Goal: Task Accomplishment & Management: Use online tool/utility

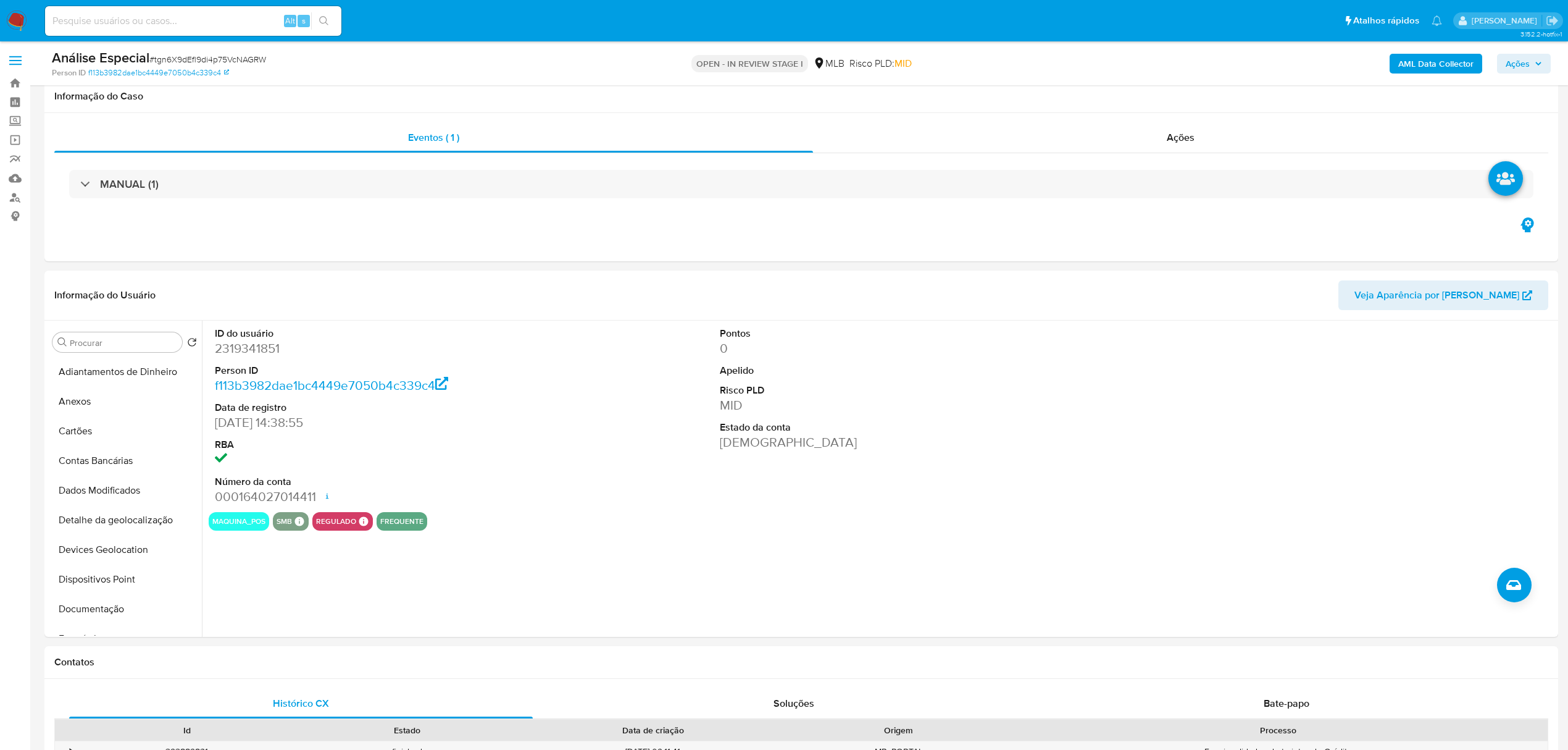
select select "10"
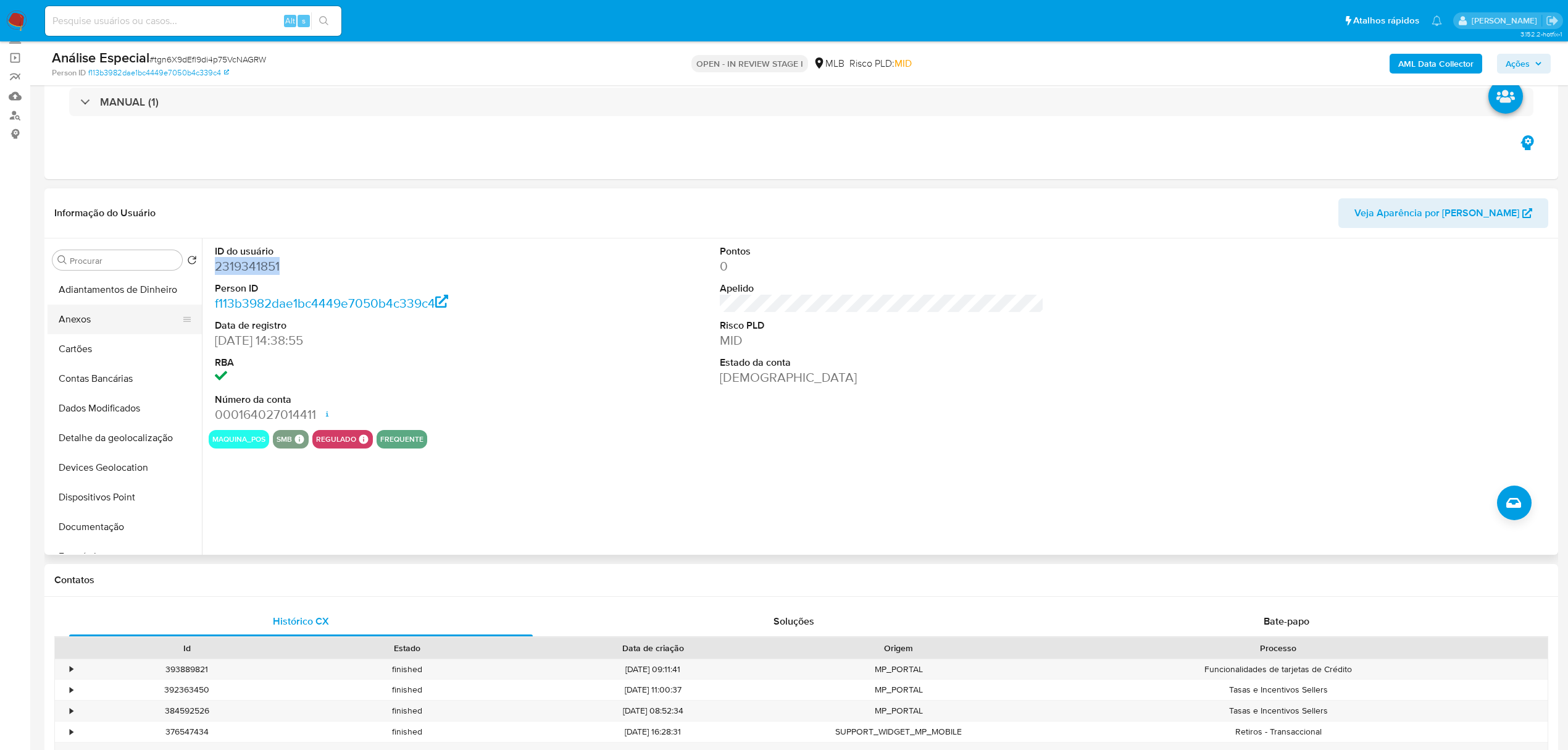
drag, startPoint x: 92, startPoint y: 309, endPoint x: 84, endPoint y: 322, distance: 15.3
click at [92, 309] on button "Anexos" at bounding box center [120, 320] width 144 height 30
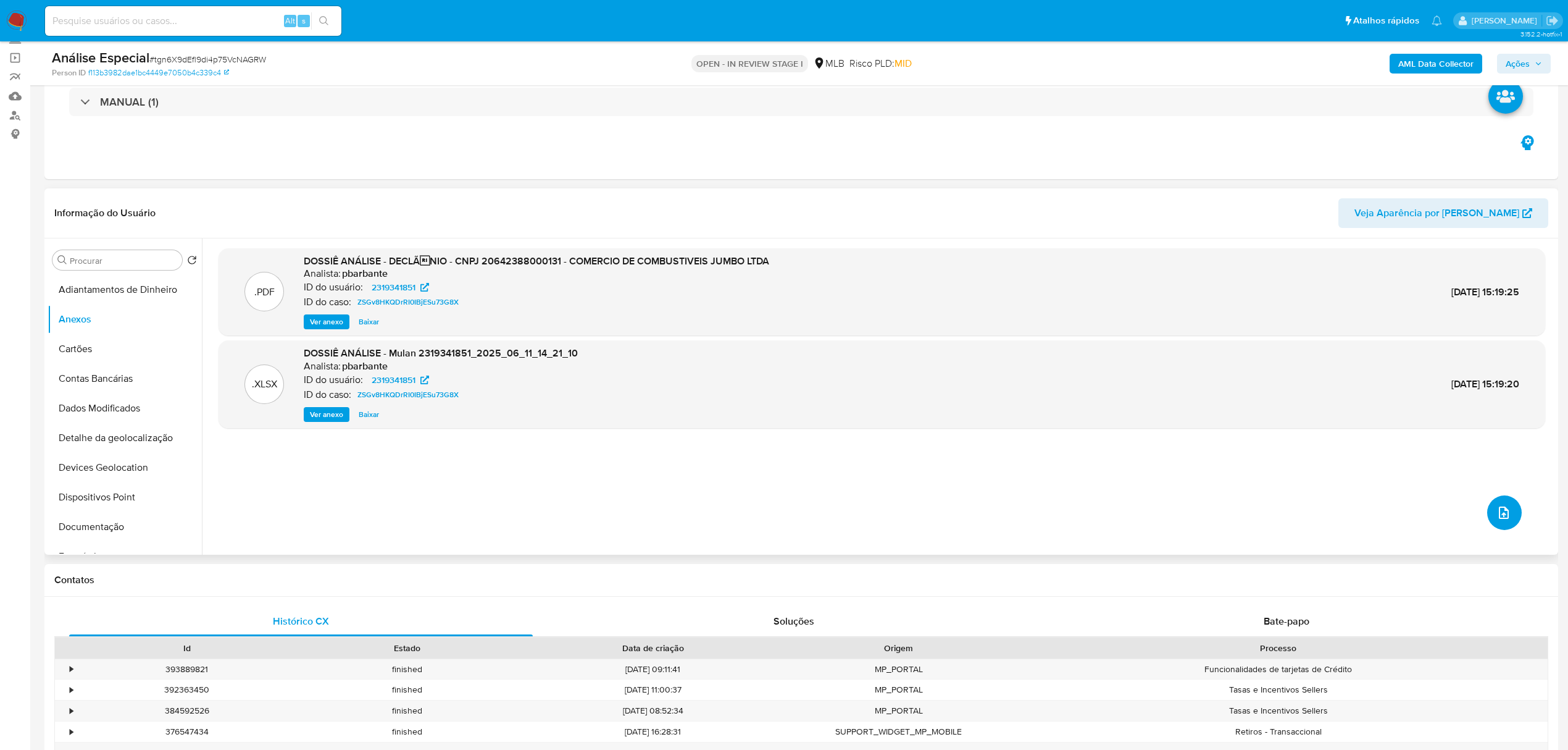
click at [1487, 510] on button "upload-file" at bounding box center [1504, 512] width 34 height 35
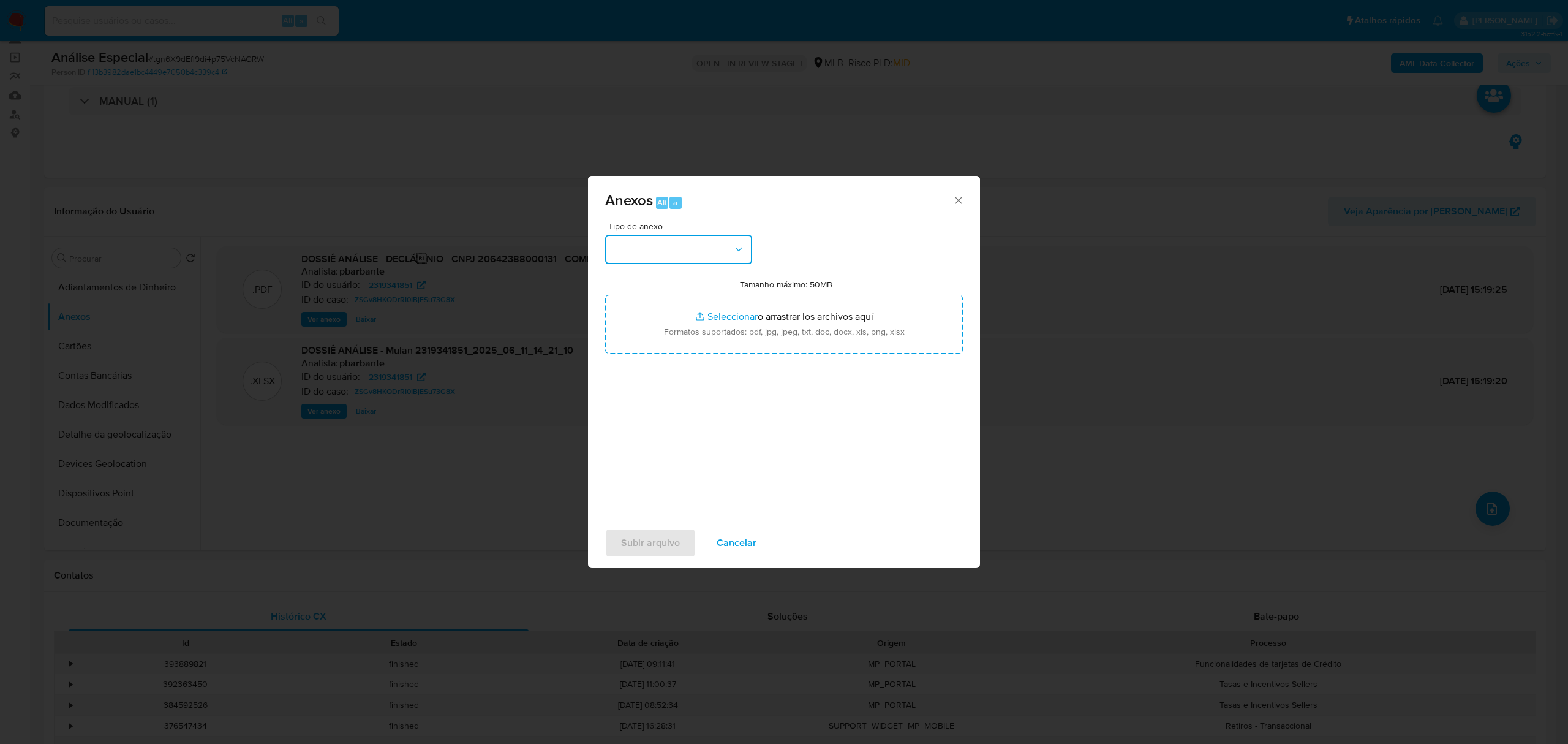
click at [642, 255] on button "button" at bounding box center [679, 249] width 147 height 30
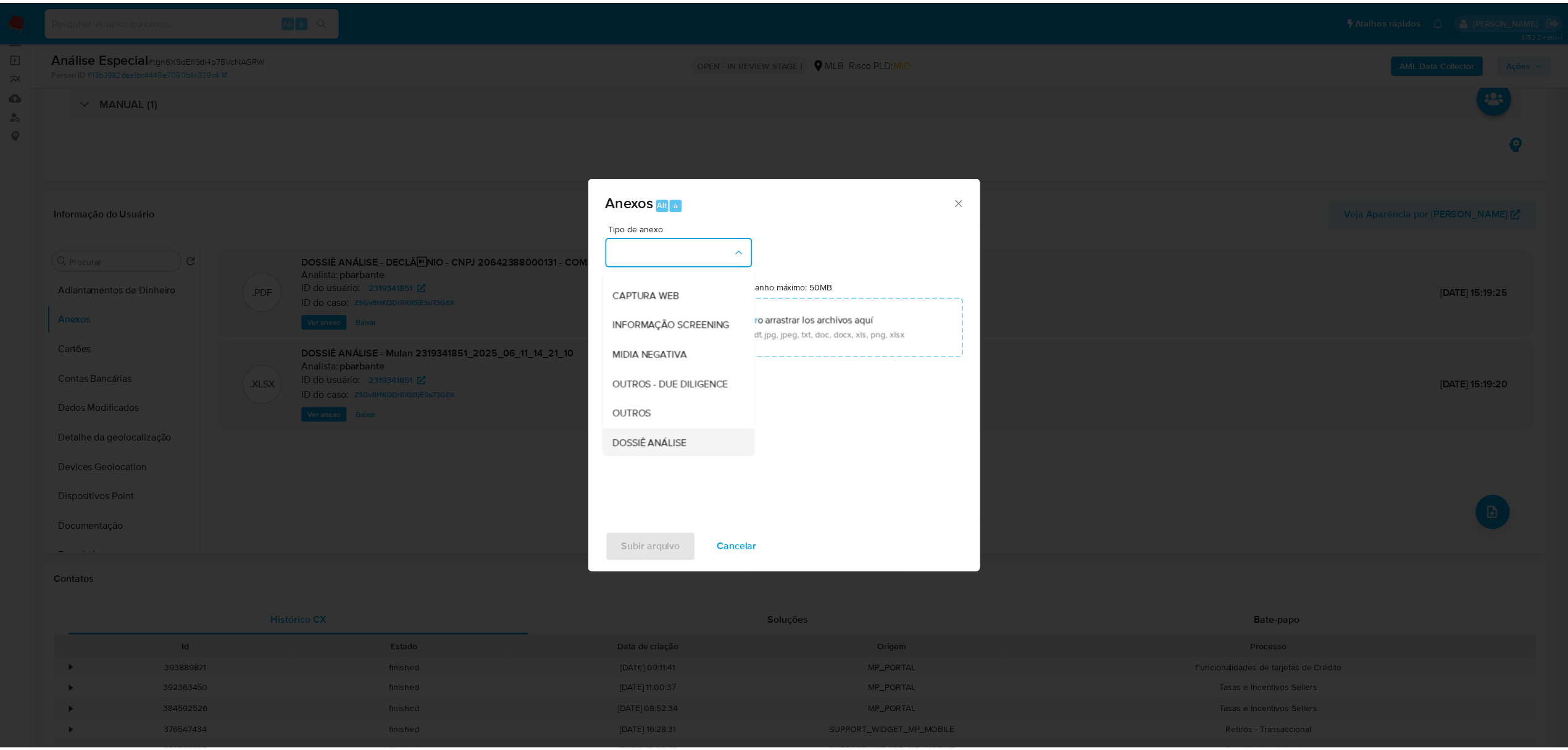
scroll to position [190, 0]
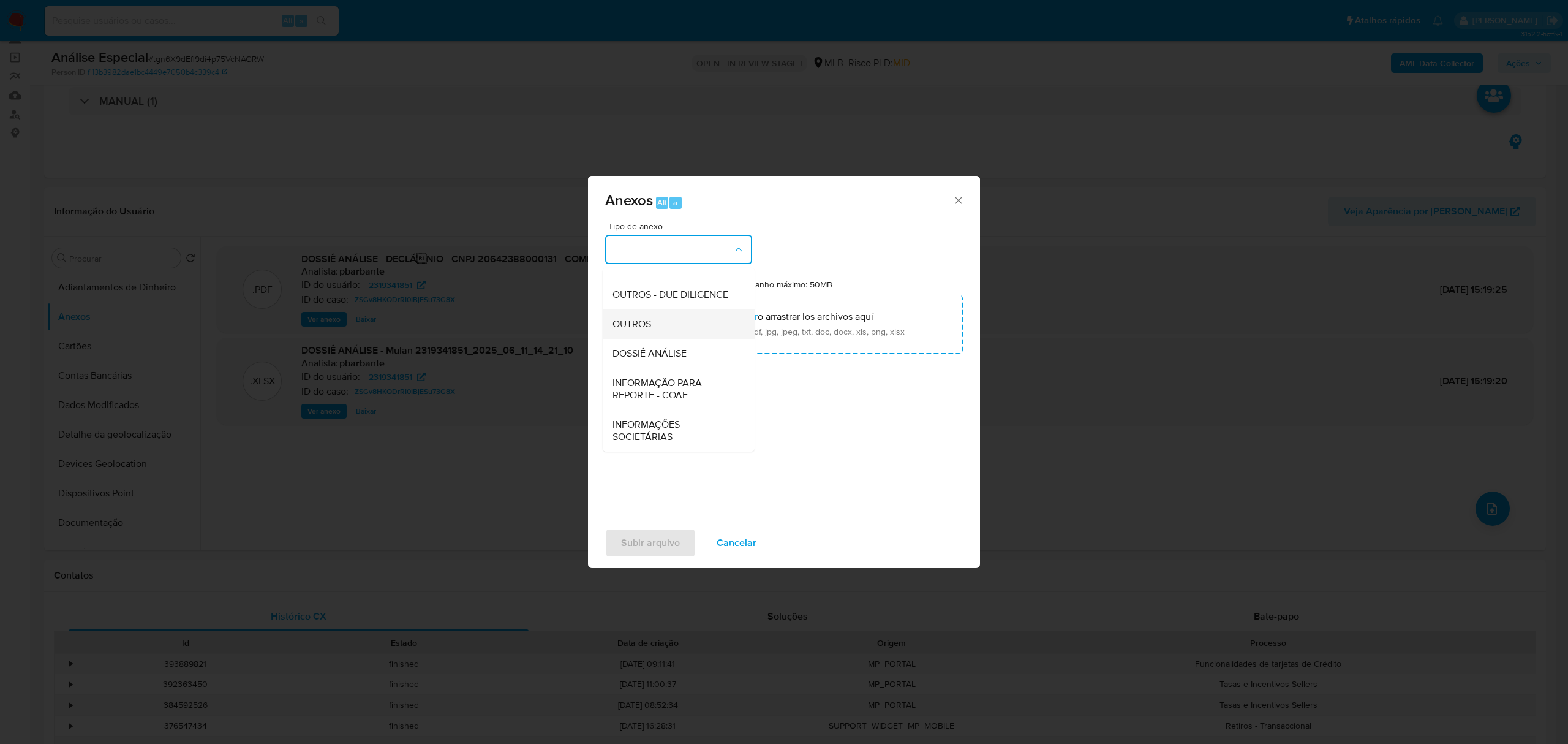
click at [674, 322] on div "OUTROS" at bounding box center [675, 324] width 125 height 30
click at [1145, 435] on div "Anexos Alt a Tipo de anexo OUTROS Tamanho máximo: 50MB Seleccionar archivos Sel…" at bounding box center [784, 372] width 1568 height 744
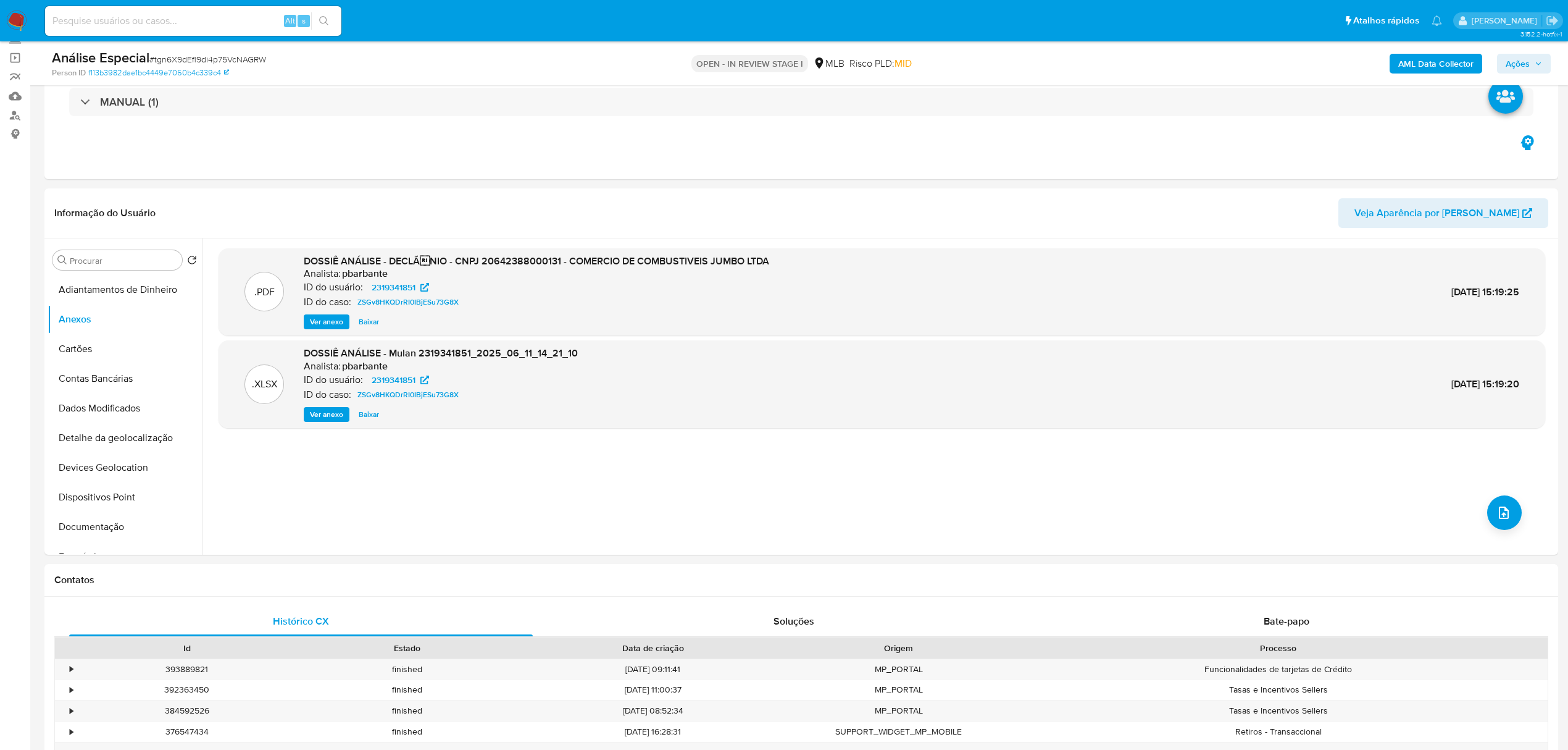
click at [1499, 51] on div "AML Data Collector Ações" at bounding box center [1303, 63] width 496 height 29
click at [1513, 65] on span "Ações" at bounding box center [1517, 64] width 24 height 20
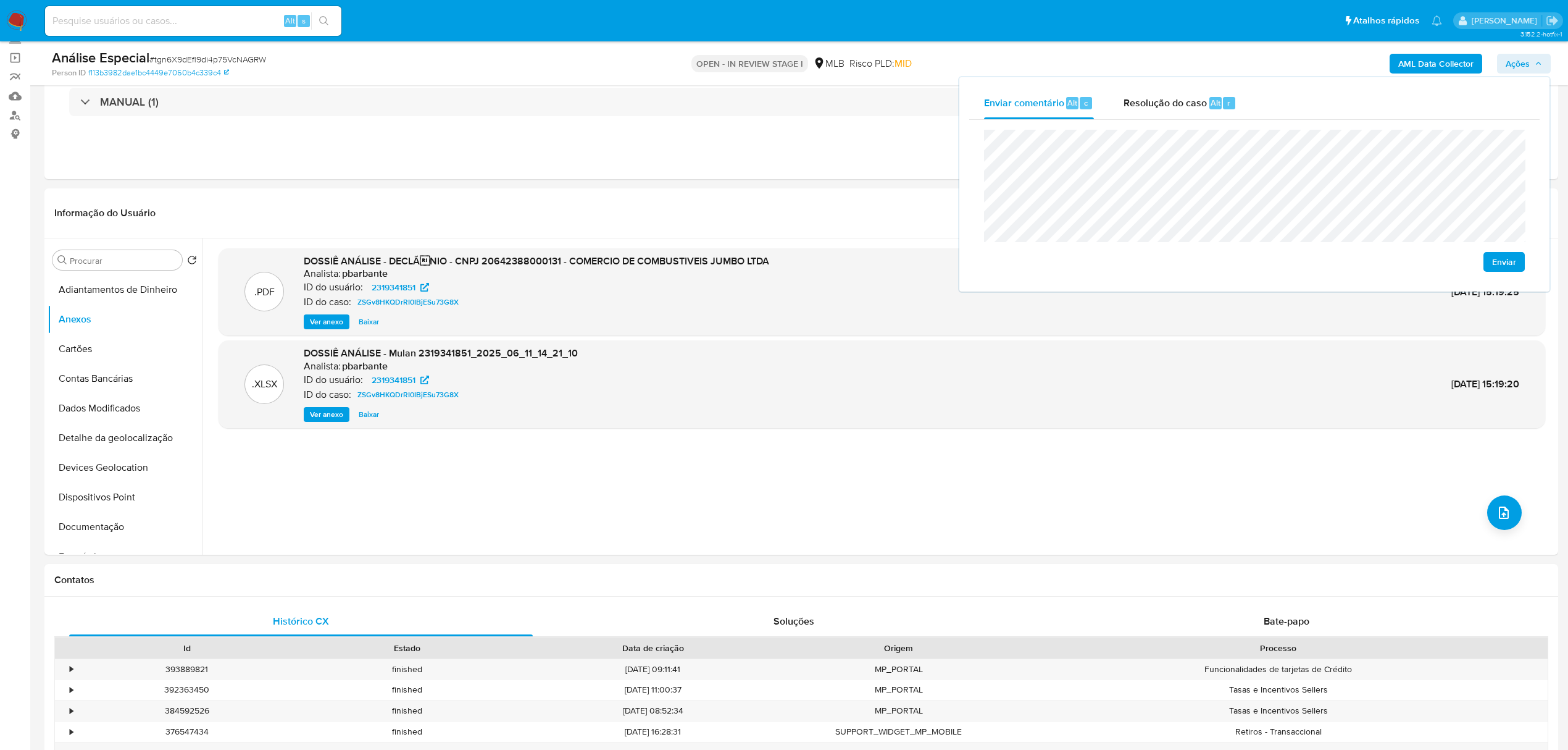
click at [1070, 126] on div "Enviar" at bounding box center [1254, 201] width 571 height 162
click at [1487, 255] on button "Enviar" at bounding box center [1504, 262] width 42 height 20
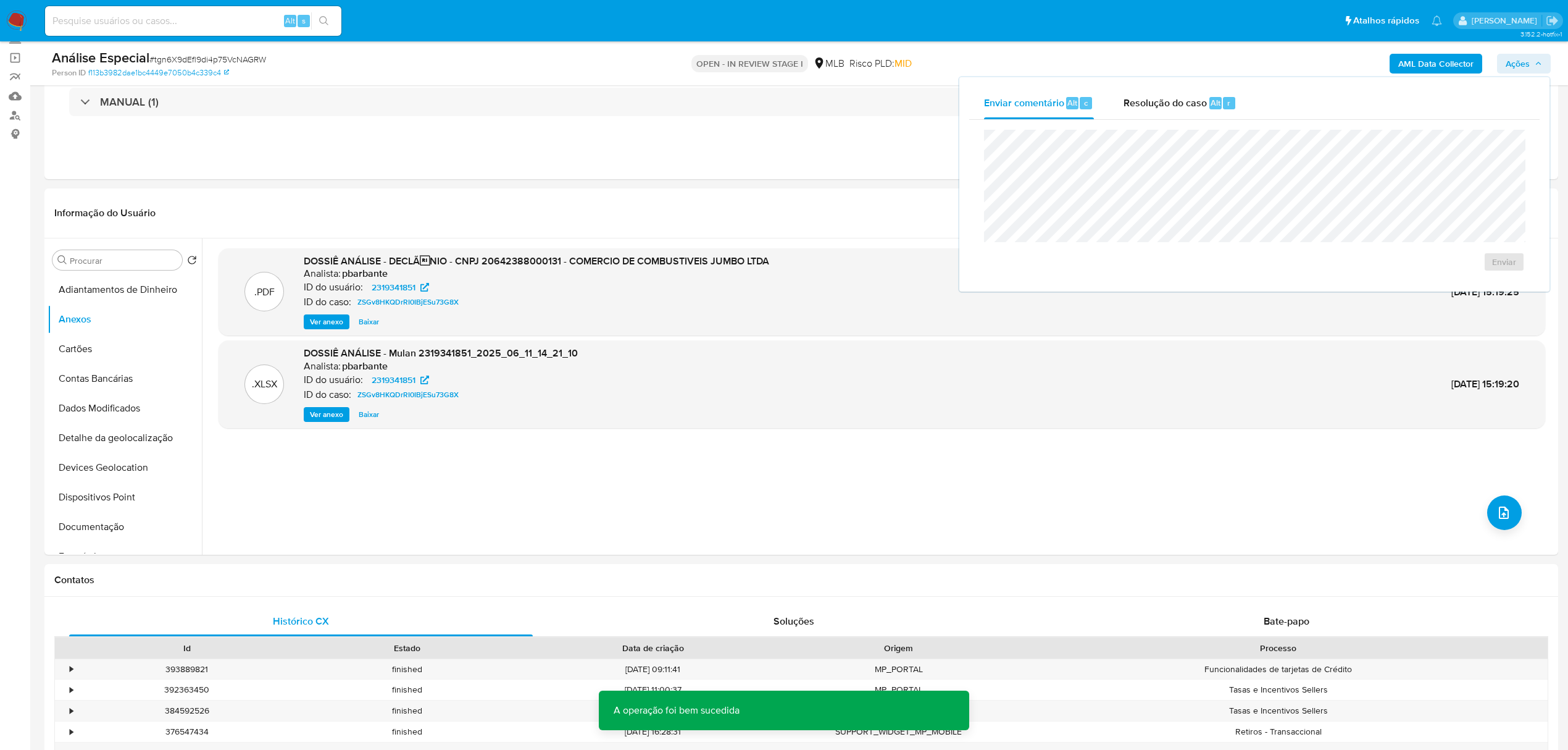
click at [1447, 62] on b "AML Data Collector" at bounding box center [1436, 64] width 75 height 20
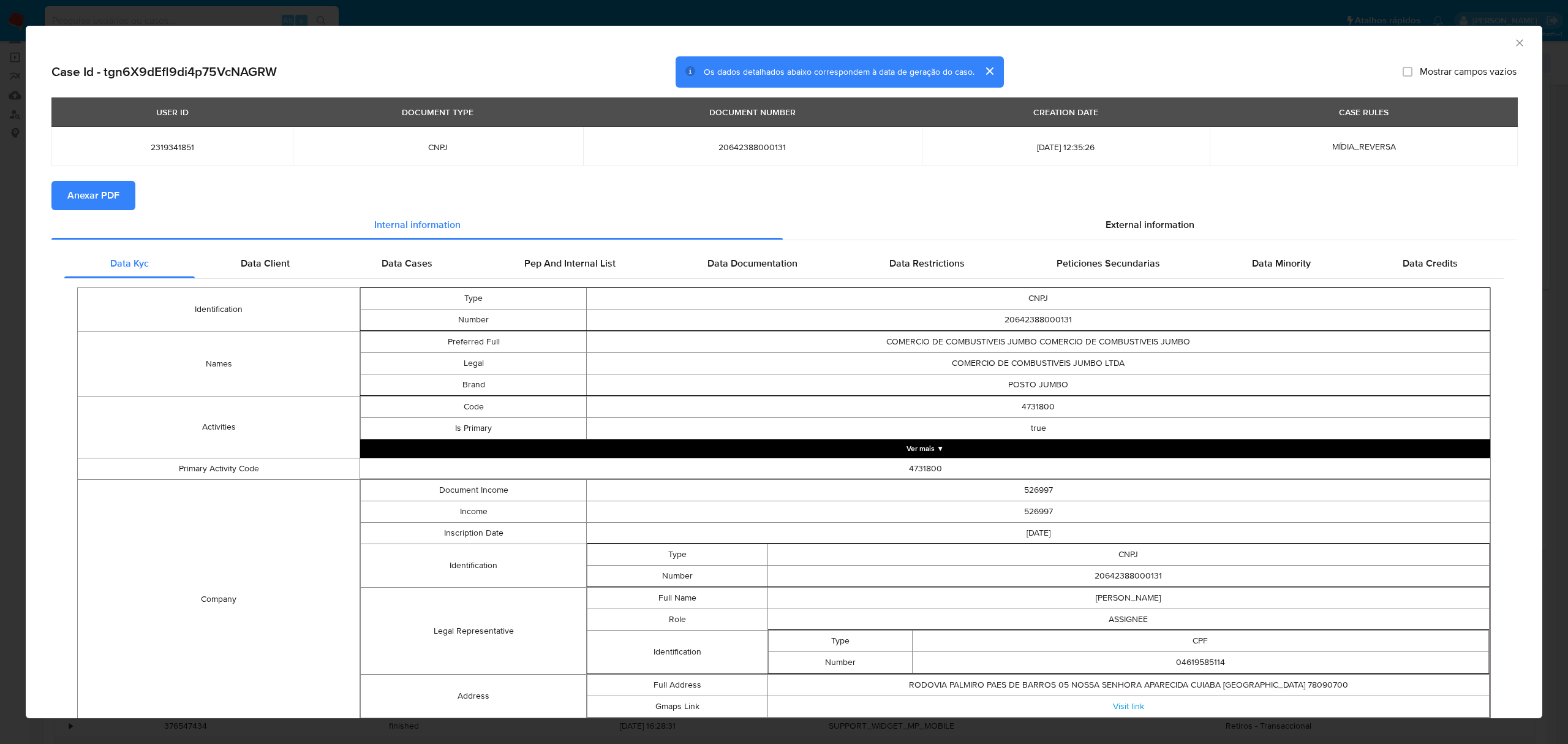
click at [78, 194] on span "Anexar PDF" at bounding box center [93, 196] width 52 height 27
click at [1514, 46] on div "AML Data Collector" at bounding box center [784, 41] width 1517 height 30
click at [1514, 44] on icon "Fechar a janela" at bounding box center [1520, 43] width 12 height 12
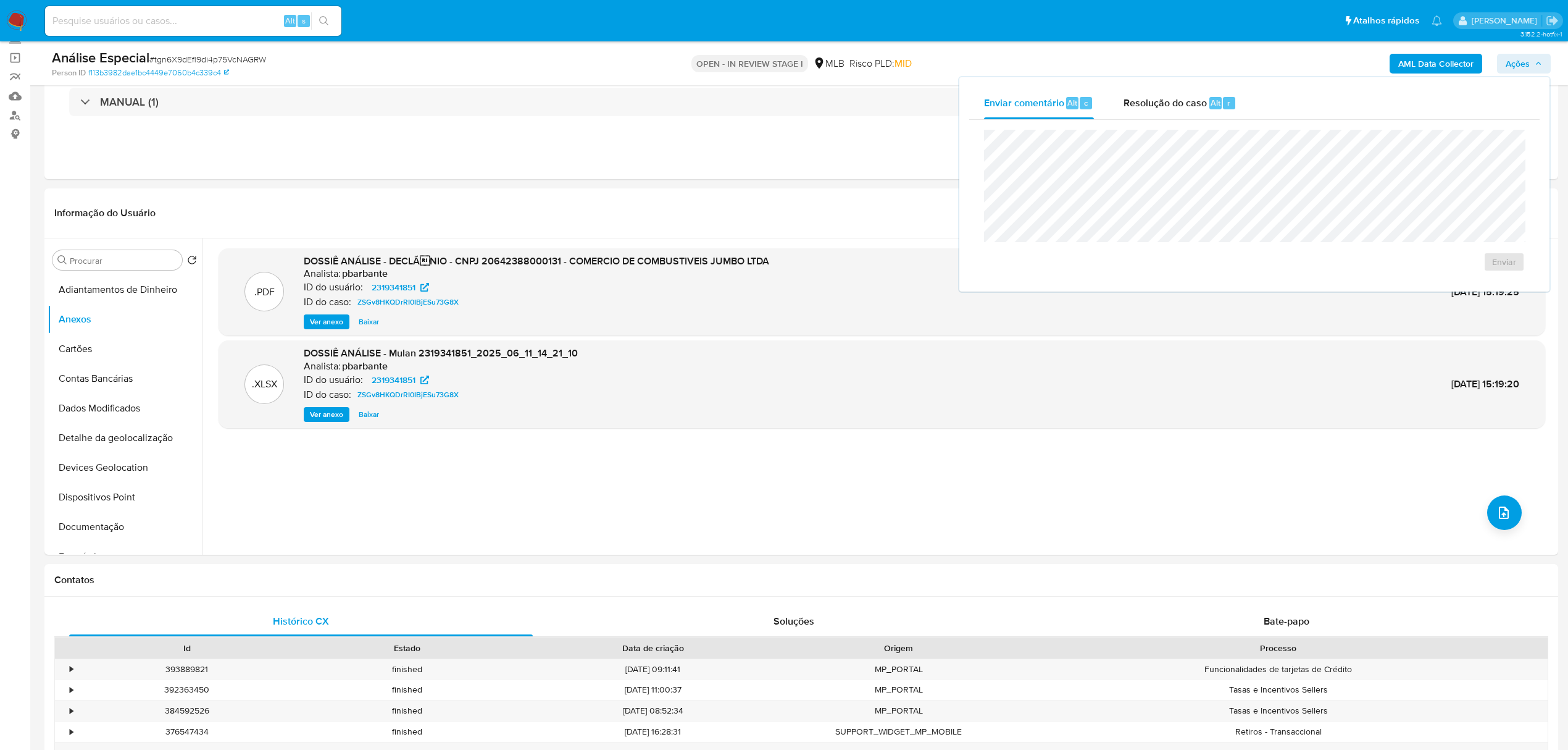
click at [221, 55] on span "# tgn6X9dEfl9di4p75VcNAGRW" at bounding box center [208, 59] width 116 height 12
copy span "tgn6X9dEfl9di4p75VcNAGRW"
click at [180, 6] on div "Alt s" at bounding box center [193, 21] width 296 height 30
click at [183, 23] on input at bounding box center [193, 21] width 296 height 16
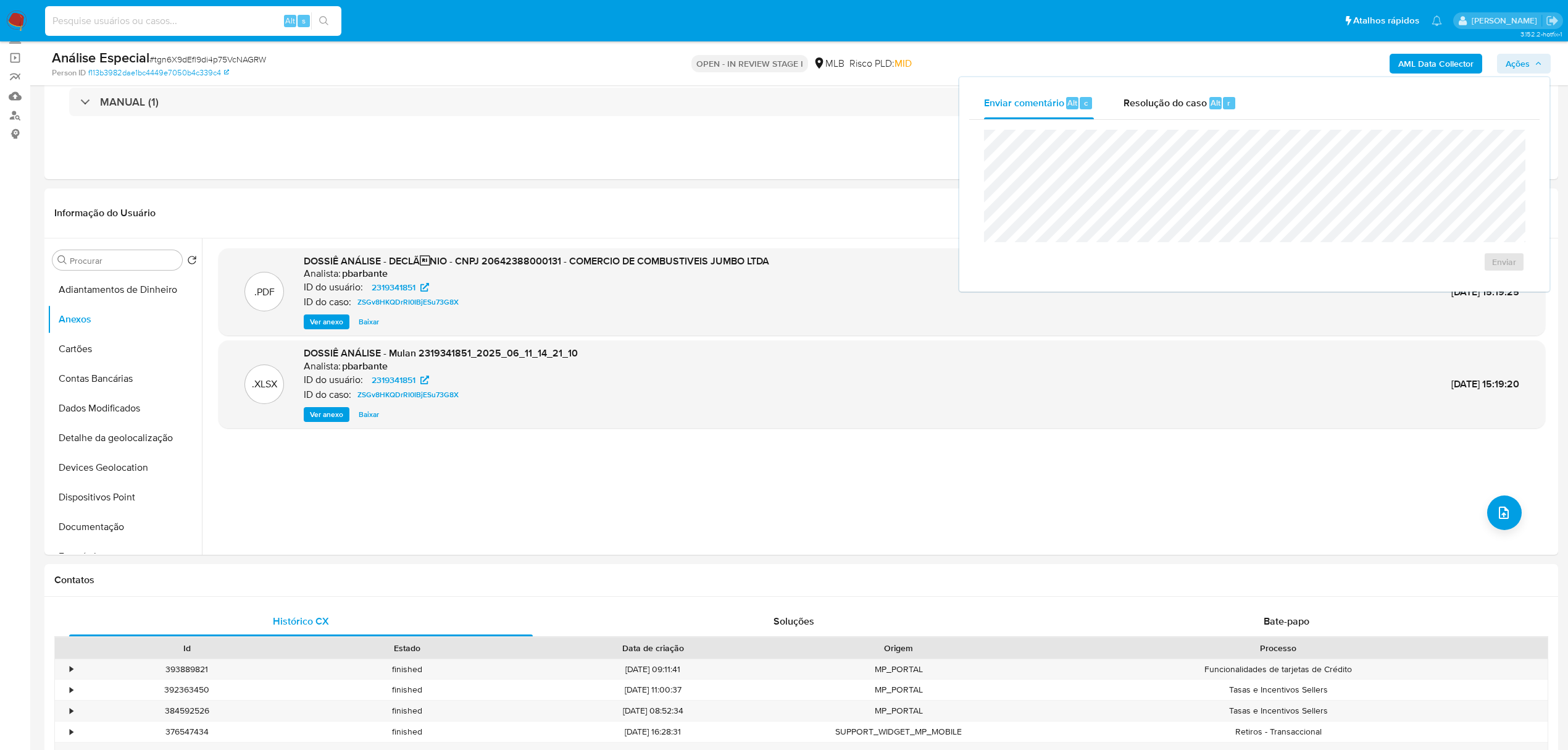
paste input "rJJkHKcHxP3Vk0T45R7Bru94"
type input "rJJkHKcHxP3Vk0T45R7Bru94"
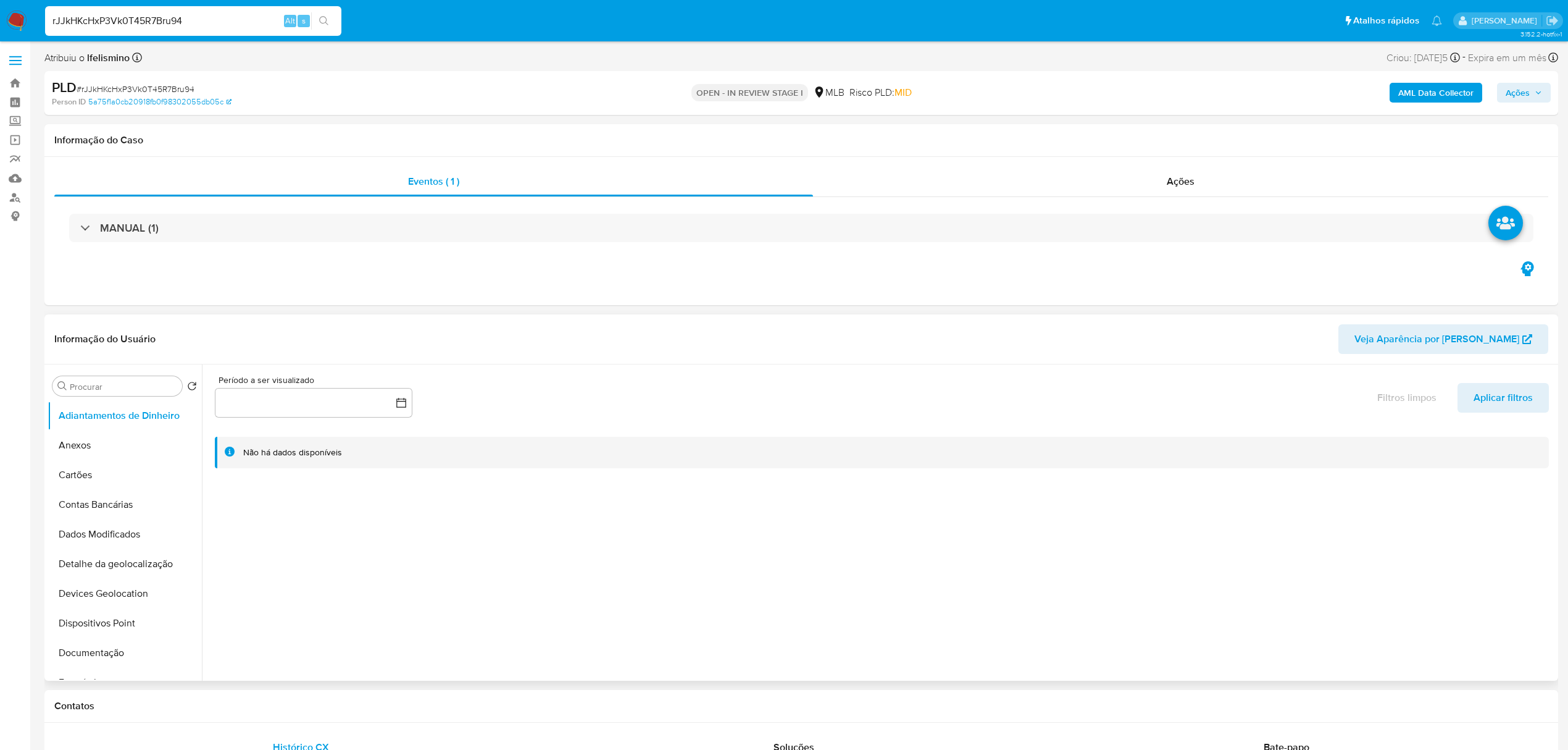
select select "10"
click at [109, 458] on button "Geral" at bounding box center [120, 472] width 144 height 30
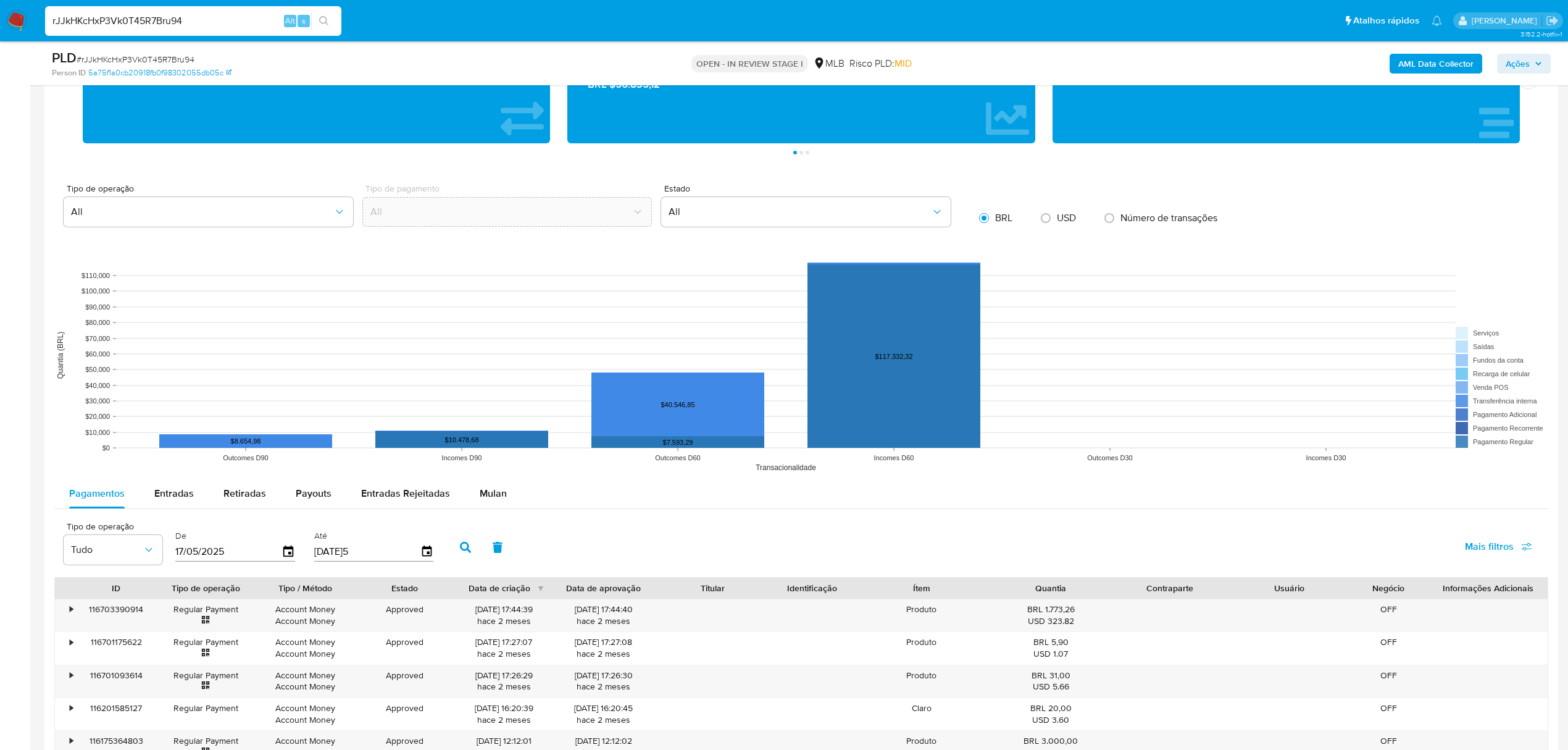
scroll to position [1070, 0]
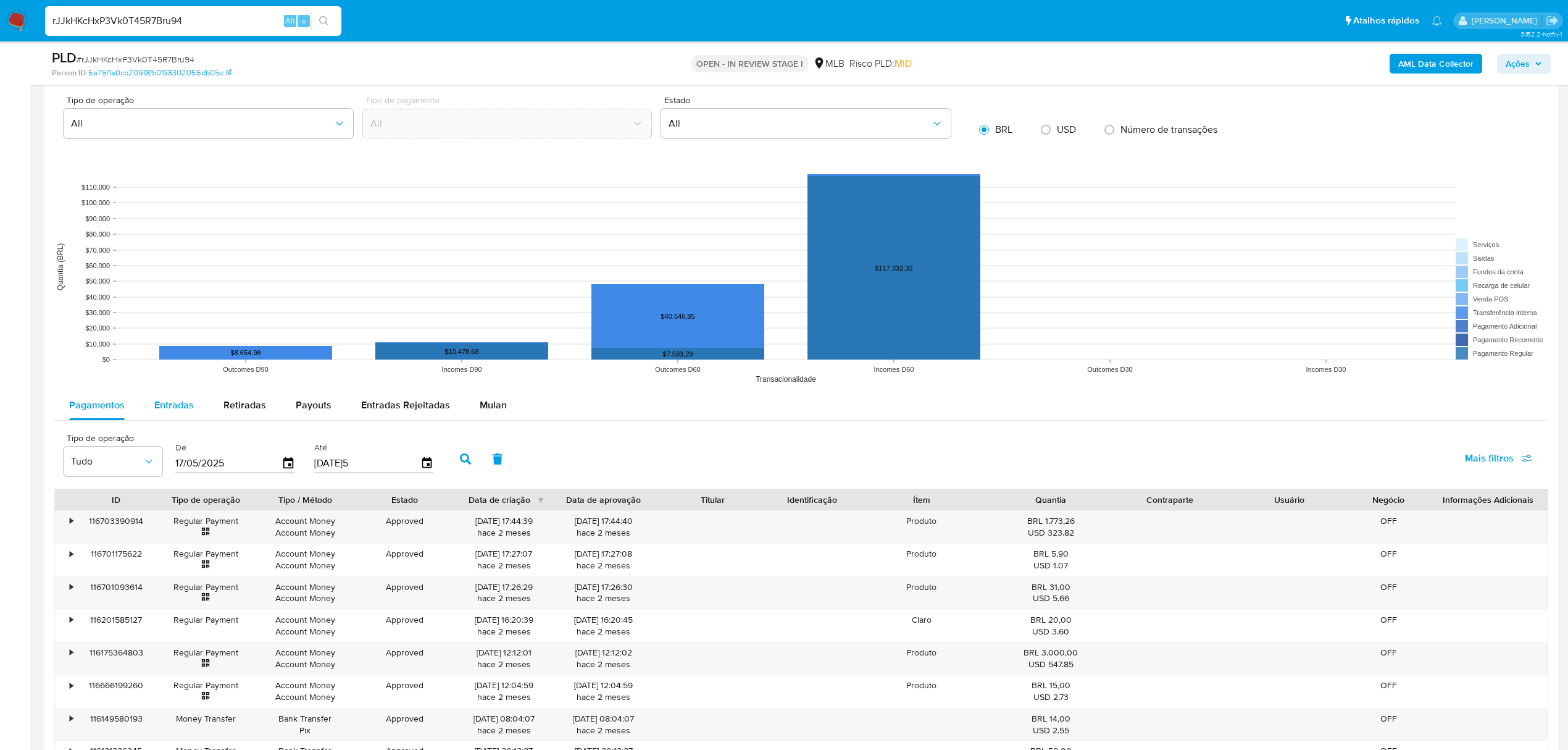
click at [181, 406] on span "Entradas" at bounding box center [174, 405] width 40 height 14
select select "10"
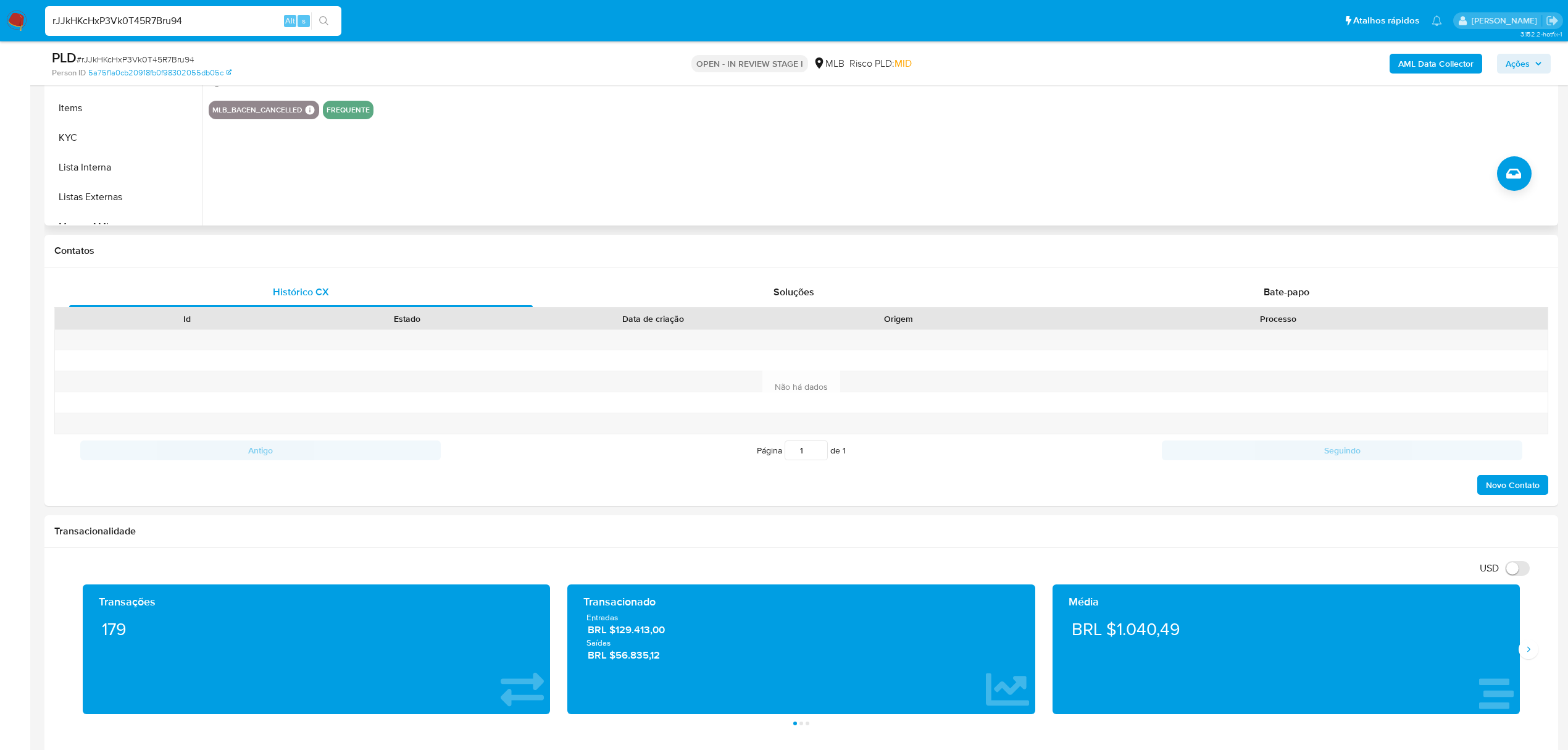
scroll to position [522, 0]
click at [137, 191] on button "Relacionados" at bounding box center [120, 180] width 144 height 30
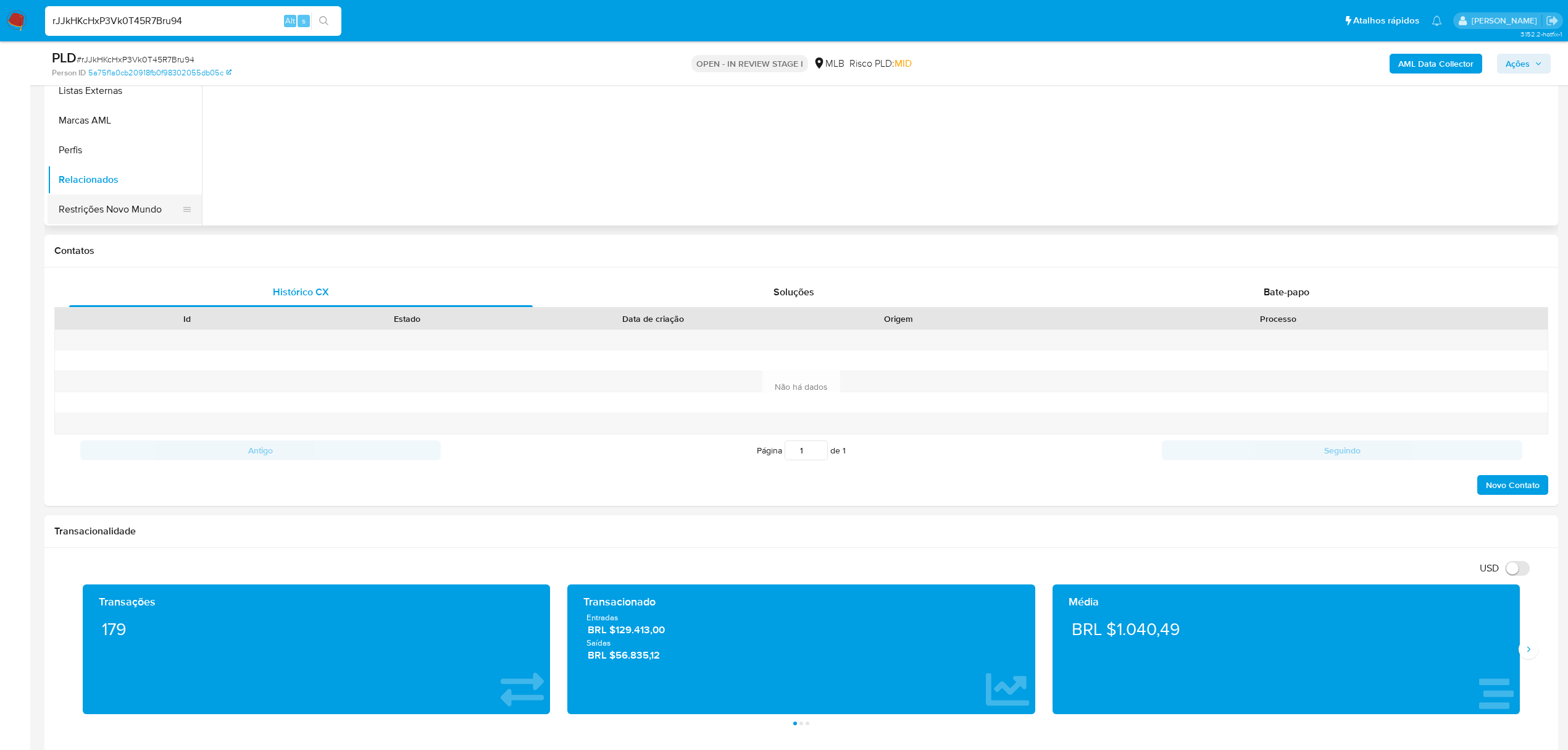
click at [137, 212] on button "Restrições Novo Mundo" at bounding box center [120, 210] width 144 height 30
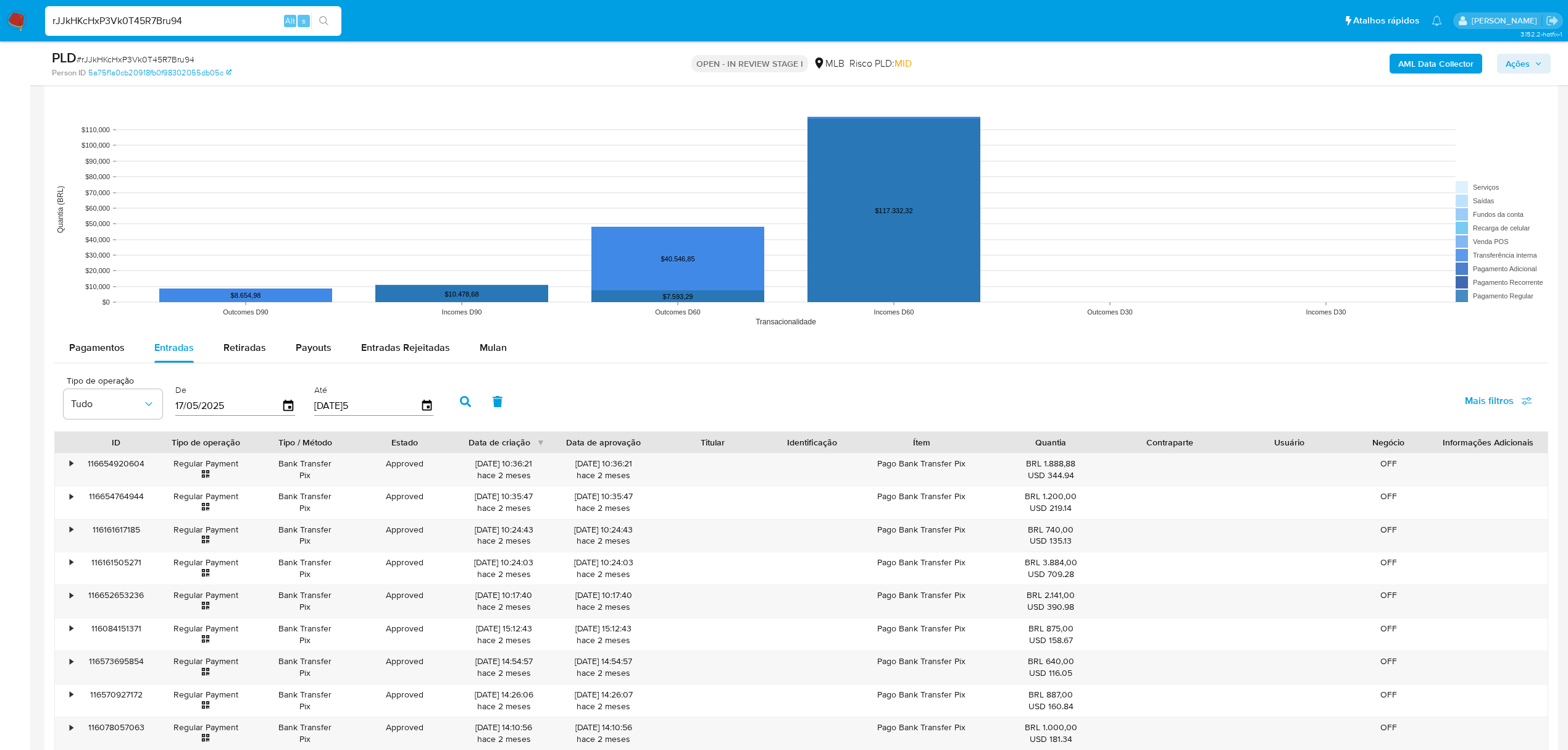
scroll to position [988, 0]
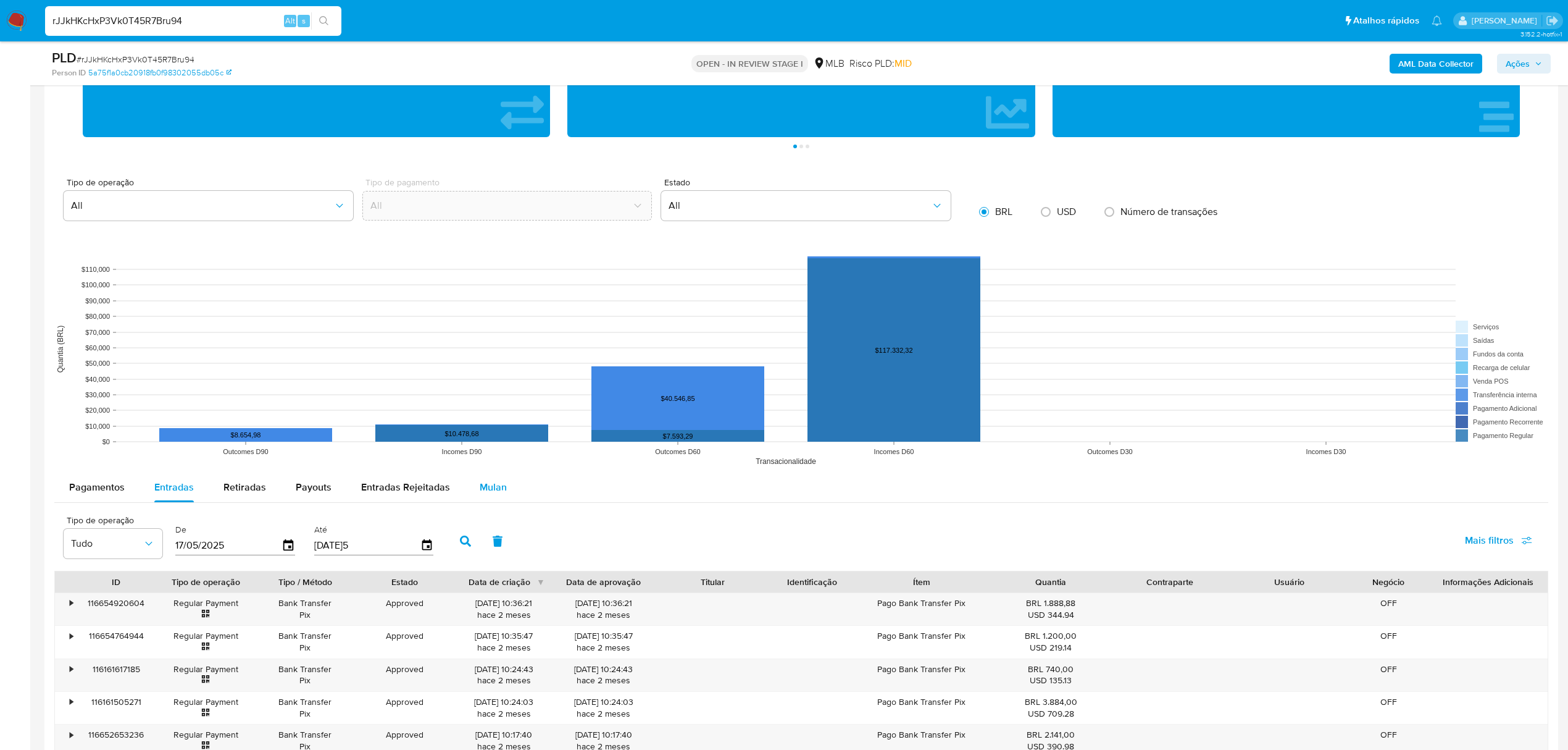
drag, startPoint x: 509, startPoint y: 490, endPoint x: 487, endPoint y: 500, distance: 24.2
click at [509, 490] on button "Mulan" at bounding box center [493, 488] width 57 height 30
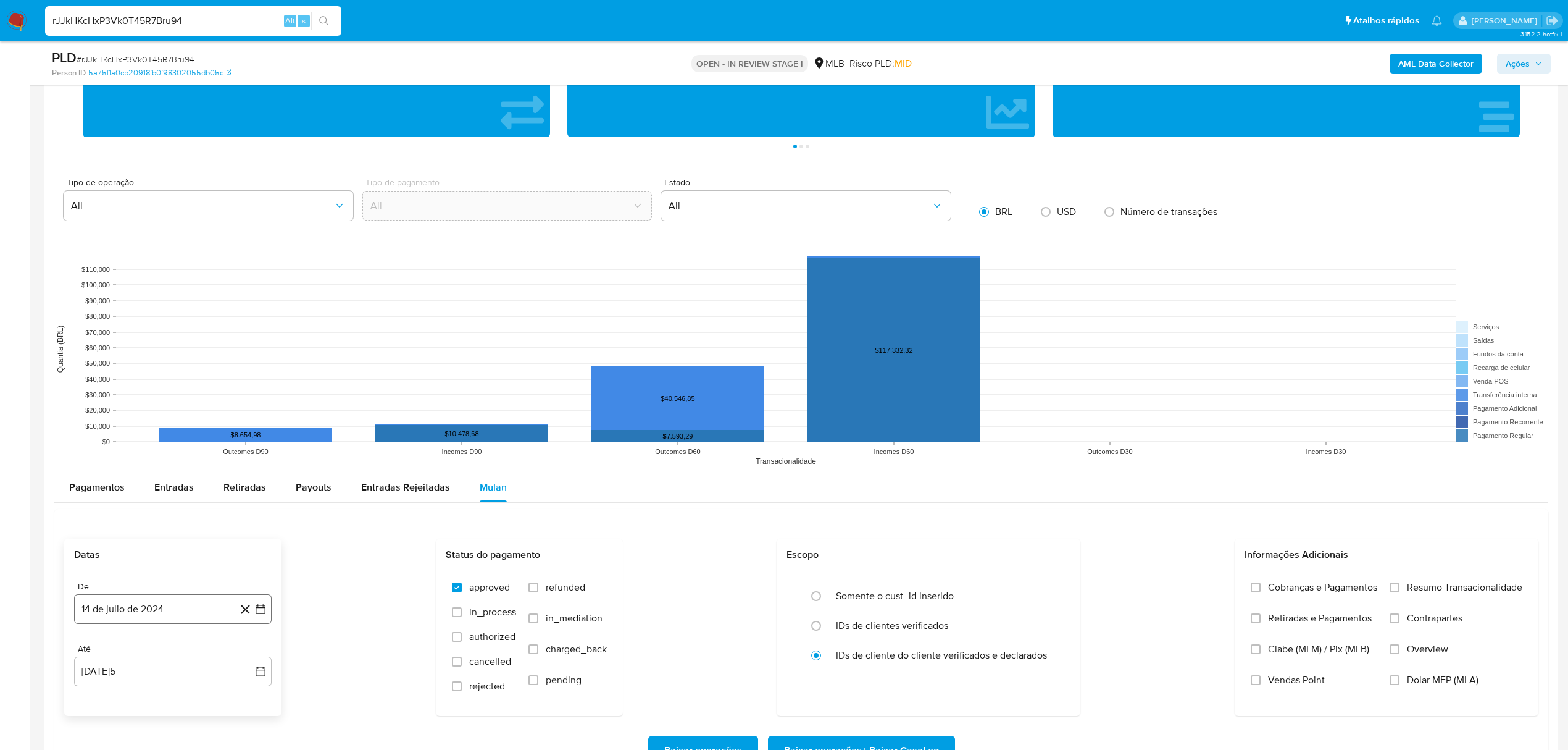
click at [176, 605] on button "14 de julio de 2024" at bounding box center [173, 609] width 198 height 30
click at [186, 434] on div "julio 2024 julio 2024 lun lunes mar martes mié miércoles jue jueves vie viernes…" at bounding box center [173, 495] width 168 height 162
click at [189, 424] on span "julio 2024" at bounding box center [167, 421] width 46 height 12
click at [247, 411] on icon "Año siguiente" at bounding box center [247, 407] width 15 height 15
click at [233, 492] on button "jun" at bounding box center [224, 487] width 34 height 20
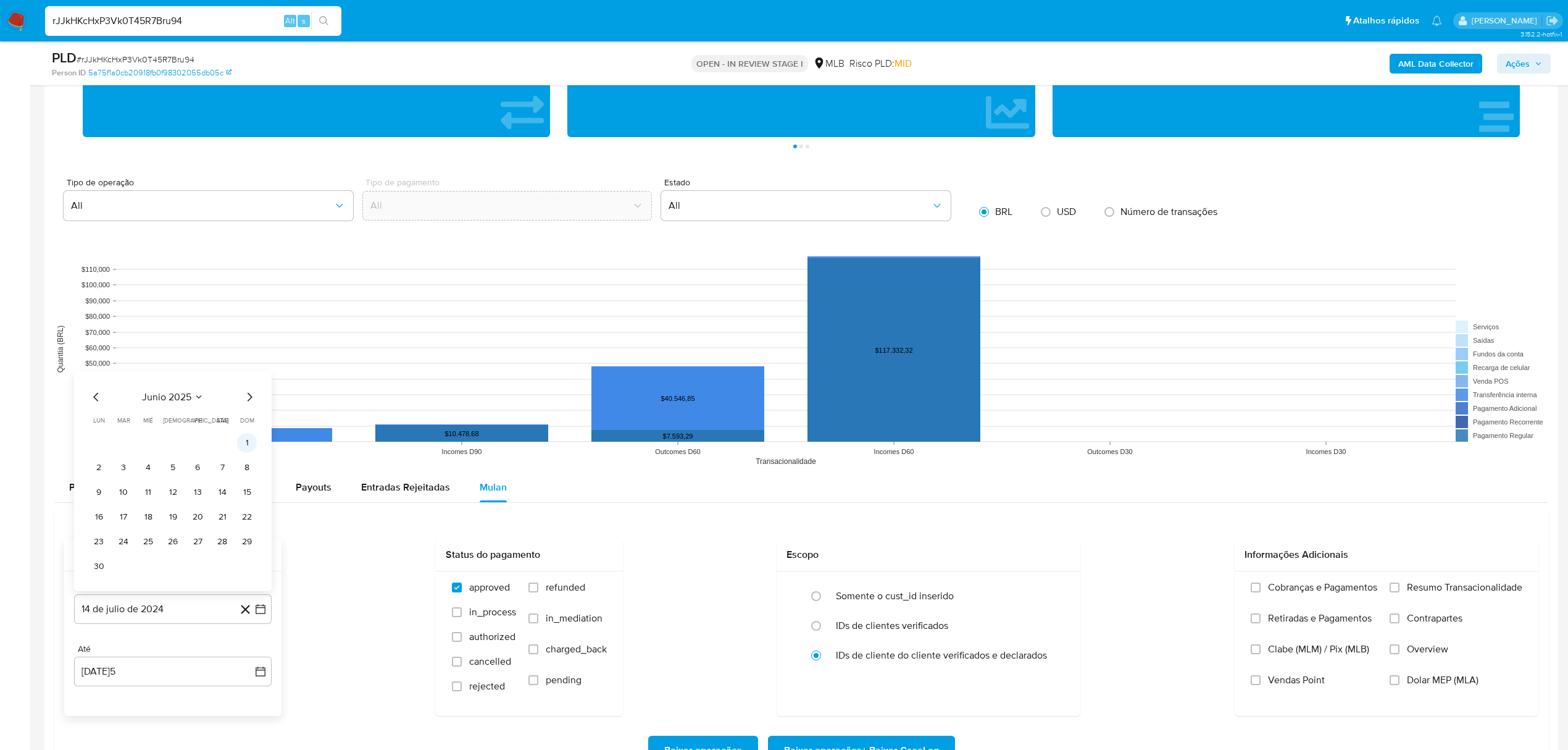
click at [250, 442] on button "1" at bounding box center [247, 442] width 20 height 20
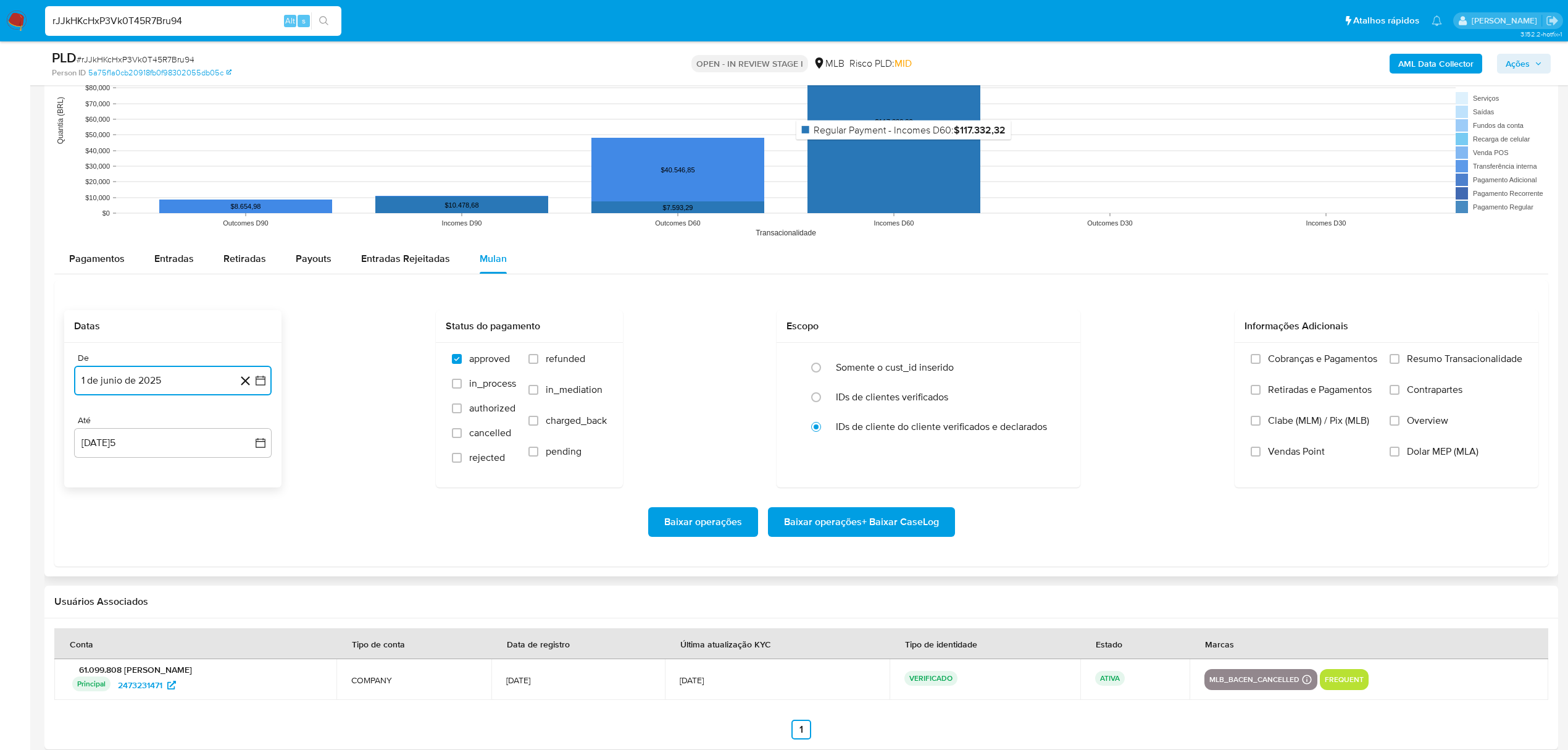
scroll to position [1318, 0]
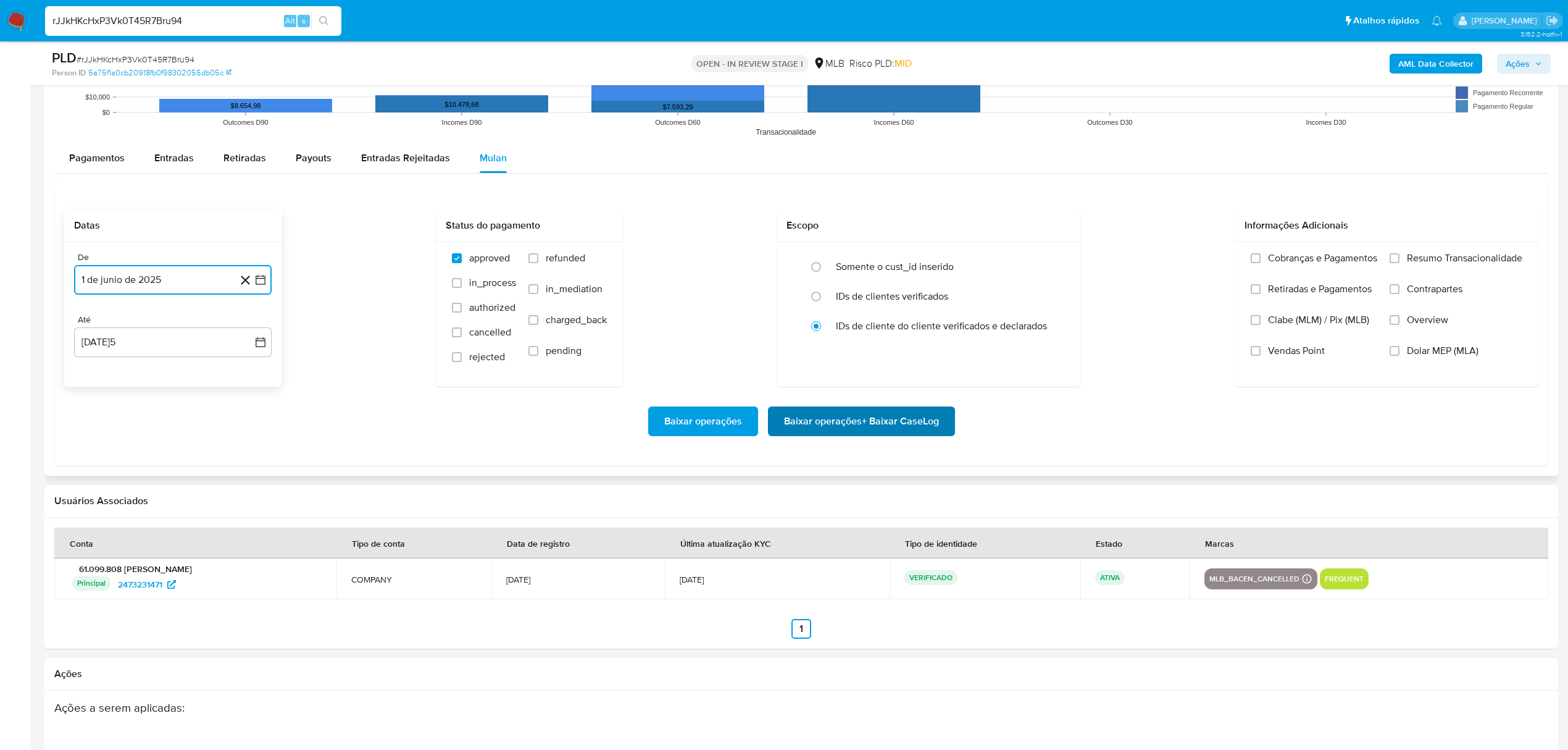
click at [810, 429] on span "Baixar operações + Baixar CaseLog" at bounding box center [861, 421] width 155 height 27
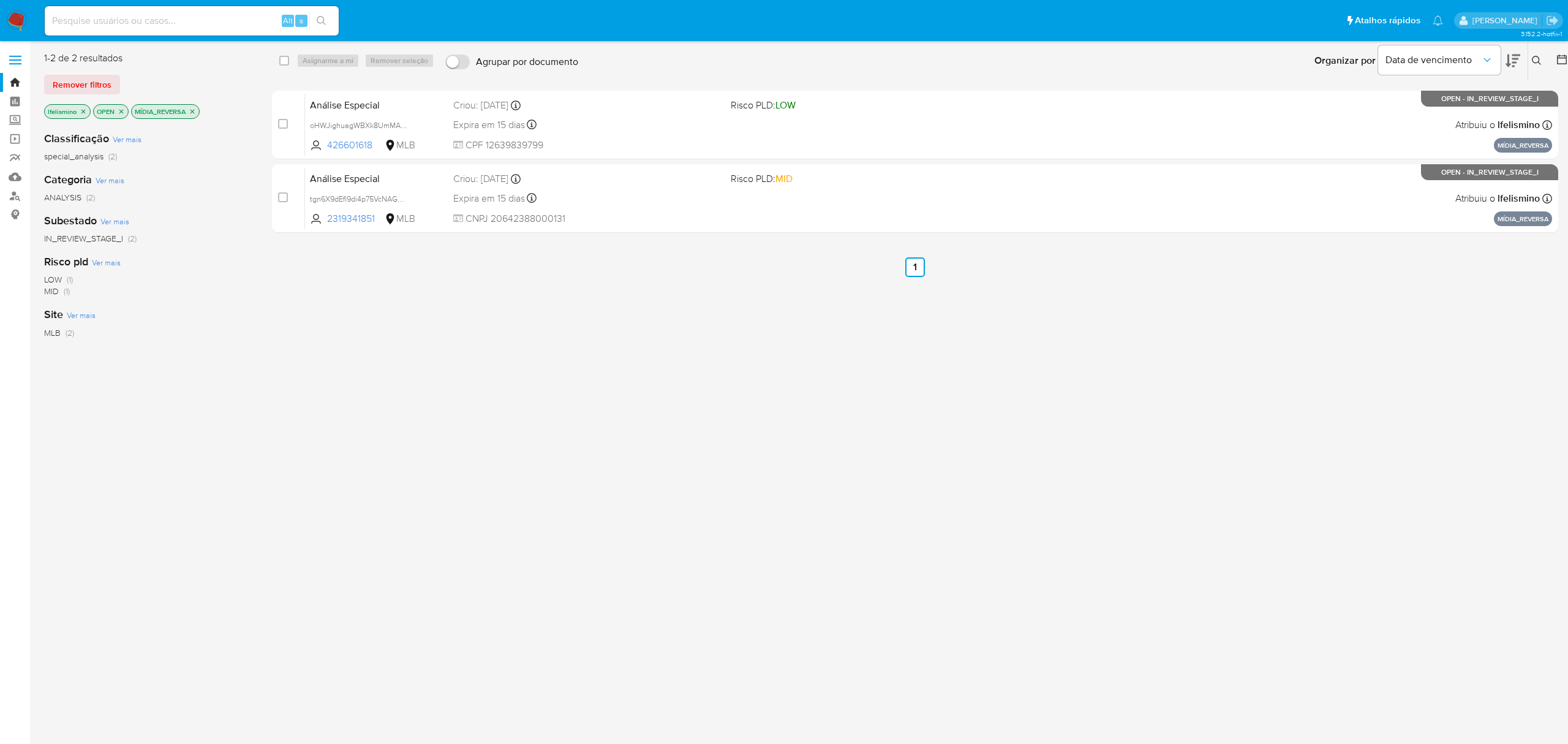
click at [194, 109] on icon "close-filter" at bounding box center [192, 111] width 7 height 7
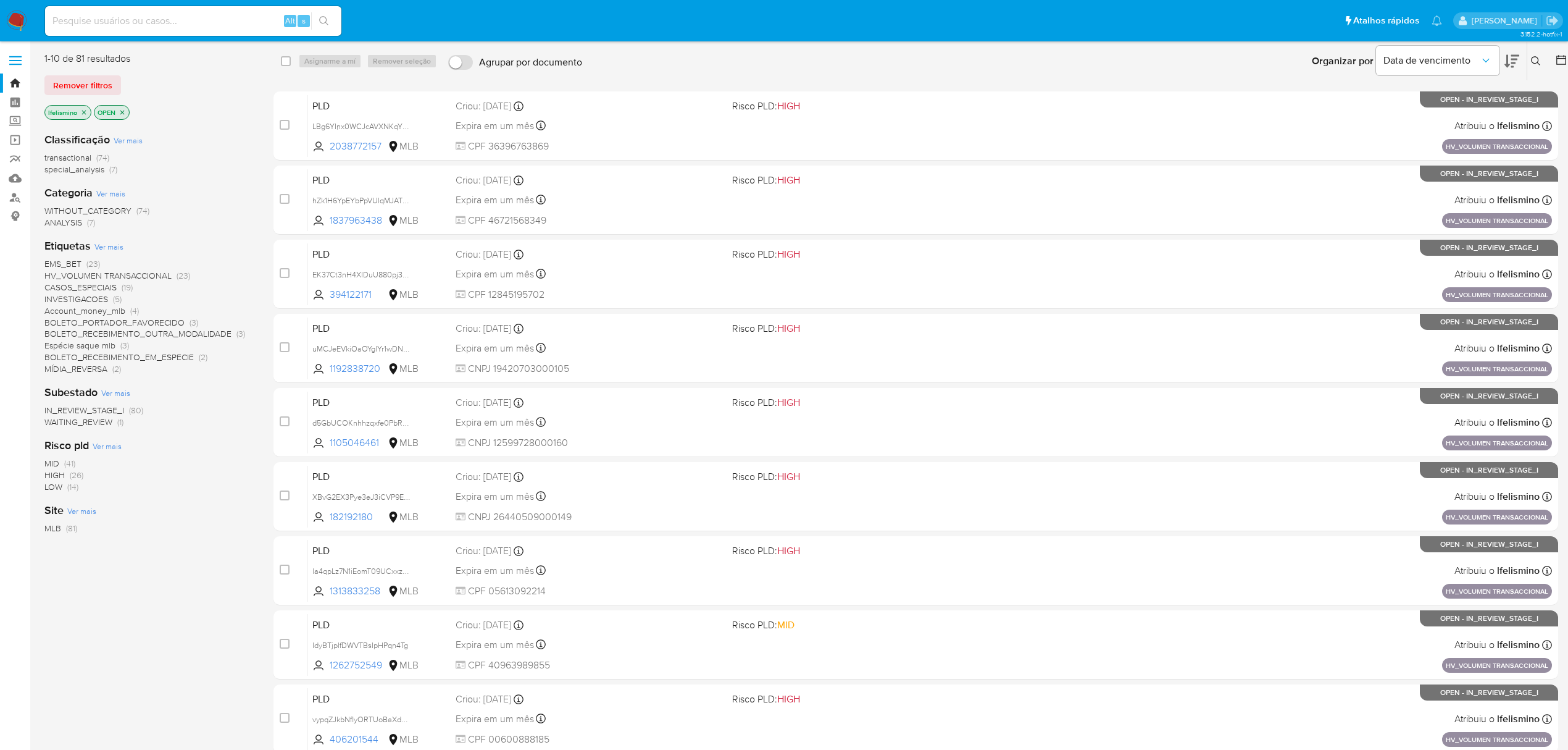
click at [75, 283] on span "CASOS_ESPECIAIS" at bounding box center [80, 287] width 72 height 12
